Goal: Find specific page/section

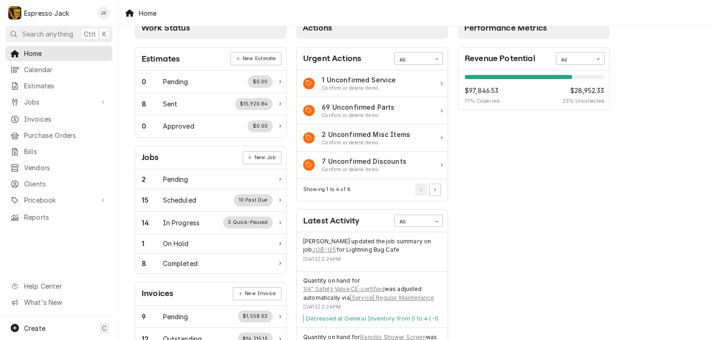
scroll to position [44, 0]
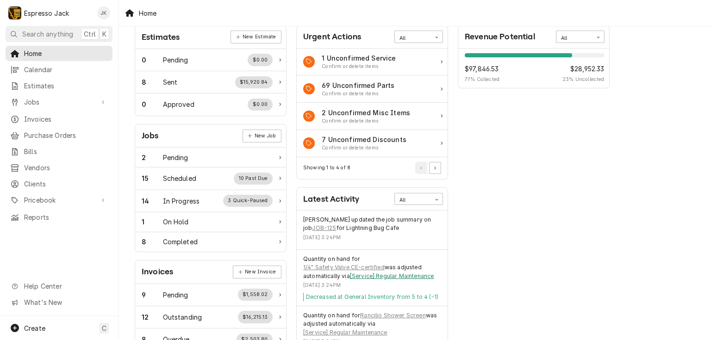
click at [371, 272] on link "[Service] Regular Maintenance" at bounding box center [392, 276] width 84 height 8
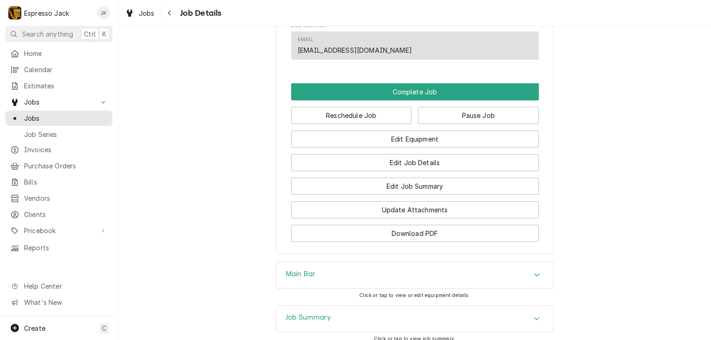
scroll to position [622, 0]
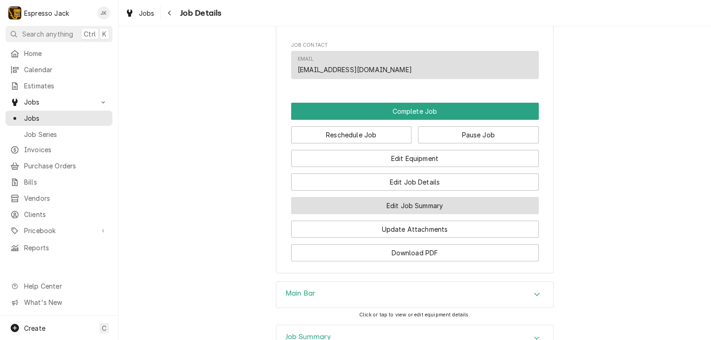
click at [358, 214] on button "Edit Job Summary" at bounding box center [414, 205] width 247 height 17
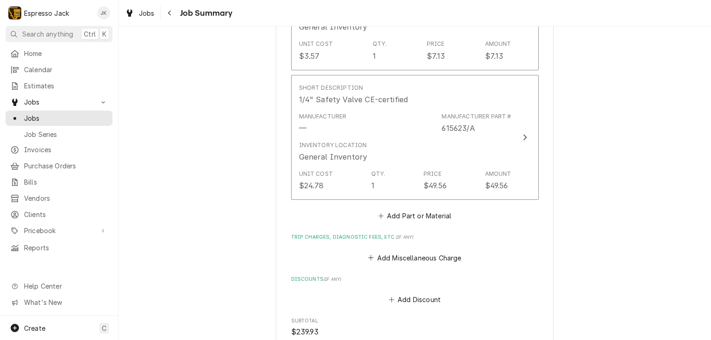
scroll to position [622, 0]
click at [54, 53] on span "Home" at bounding box center [66, 54] width 84 height 10
